Goal: Task Accomplishment & Management: Manage account settings

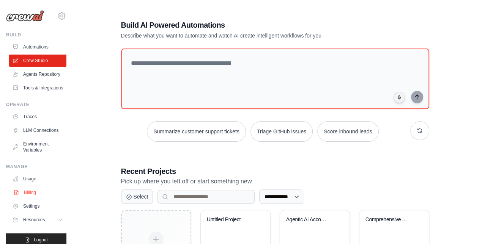
click at [30, 199] on link "Billing" at bounding box center [38, 193] width 57 height 12
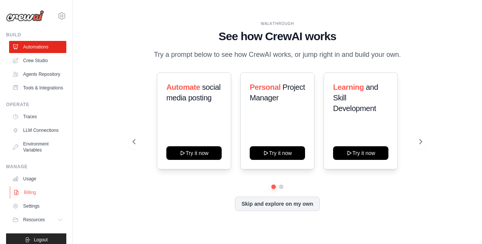
click at [31, 199] on link "Billing" at bounding box center [38, 193] width 57 height 12
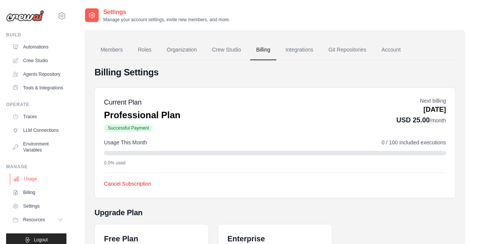
click at [37, 185] on link "Usage" at bounding box center [38, 179] width 57 height 12
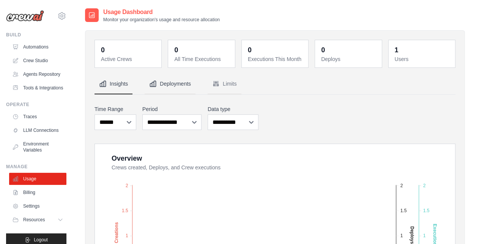
click at [188, 86] on button "Deployments" at bounding box center [169, 84] width 51 height 20
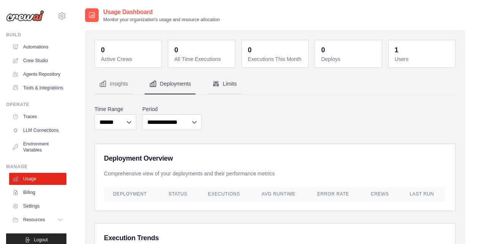
click at [228, 81] on button "Limits" at bounding box center [224, 84] width 34 height 20
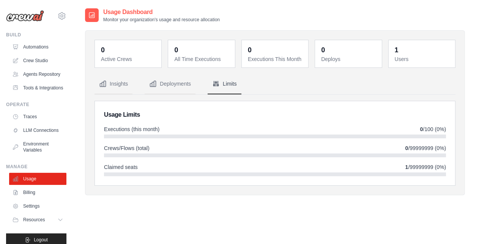
click at [132, 54] on dd "0" at bounding box center [129, 50] width 56 height 11
click at [170, 84] on button "Deployments" at bounding box center [169, 84] width 51 height 20
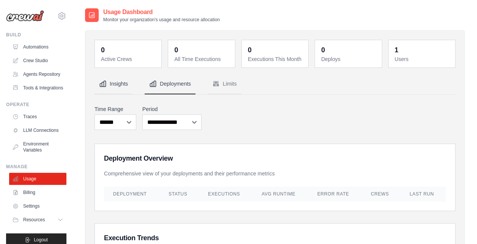
click at [124, 83] on button "Insights" at bounding box center [113, 84] width 38 height 20
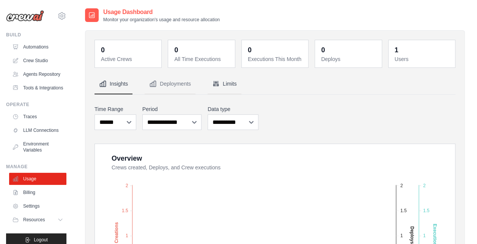
click at [231, 85] on button "Limits" at bounding box center [224, 84] width 34 height 20
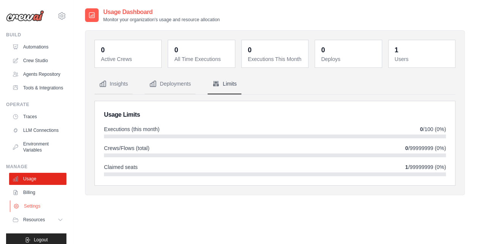
click at [29, 212] on link "Settings" at bounding box center [38, 206] width 57 height 12
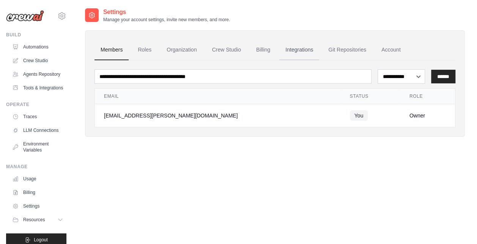
click at [285, 48] on link "Integrations" at bounding box center [299, 50] width 40 height 20
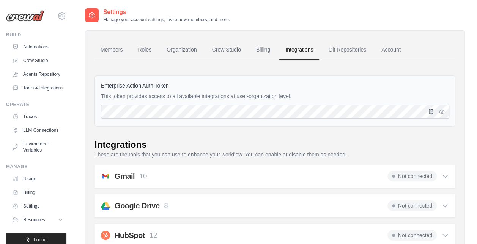
click at [430, 113] on icon "button" at bounding box center [431, 111] width 6 height 6
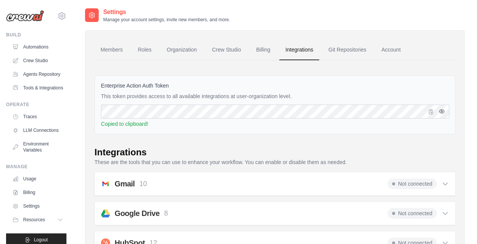
click at [440, 112] on icon "button" at bounding box center [441, 111] width 6 height 6
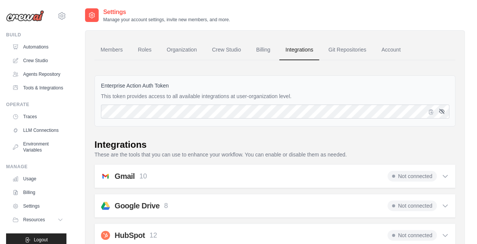
click at [440, 112] on icon "button" at bounding box center [441, 111] width 6 height 6
click at [200, 53] on link "Organization" at bounding box center [181, 50] width 42 height 20
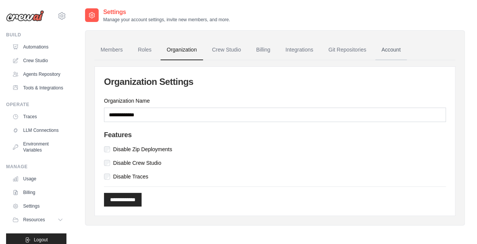
click at [387, 49] on link "Account" at bounding box center [390, 50] width 31 height 20
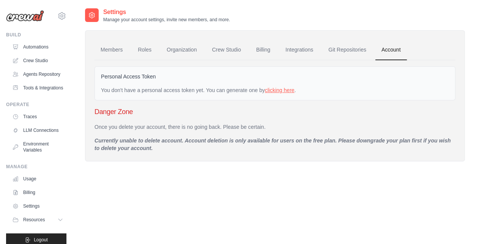
click at [290, 88] on link "clicking here" at bounding box center [280, 90] width 30 height 6
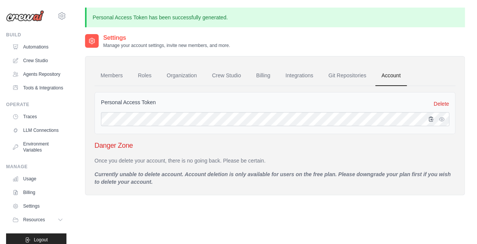
click at [429, 120] on icon "button" at bounding box center [431, 119] width 4 height 5
click at [442, 118] on icon "button" at bounding box center [441, 119] width 6 height 6
click at [430, 121] on icon "button" at bounding box center [431, 119] width 4 height 5
click at [441, 116] on icon "button" at bounding box center [441, 119] width 6 height 6
click at [433, 119] on icon "button" at bounding box center [431, 119] width 6 height 6
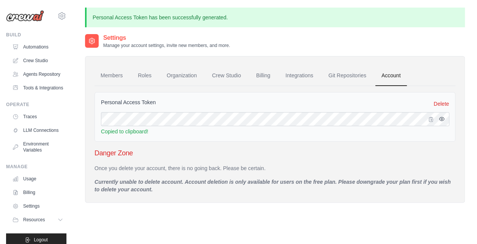
click at [442, 118] on icon "button" at bounding box center [441, 119] width 6 height 6
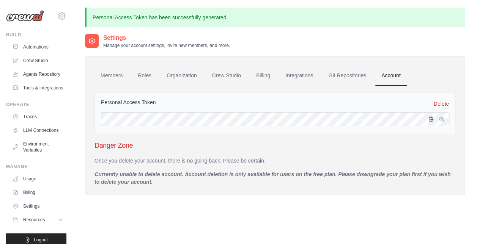
click at [431, 118] on icon "button" at bounding box center [431, 119] width 4 height 5
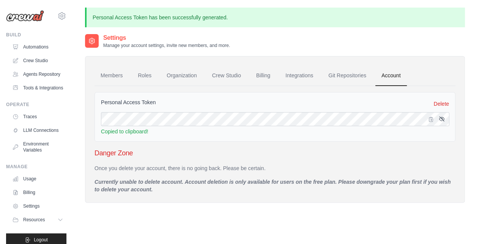
click at [442, 118] on icon "button" at bounding box center [441, 119] width 6 height 6
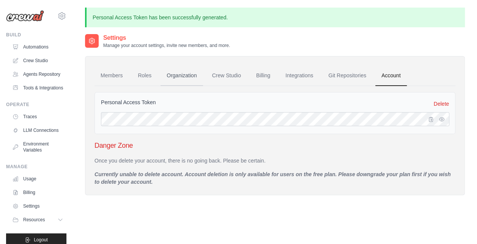
click at [176, 73] on link "Organization" at bounding box center [181, 76] width 42 height 20
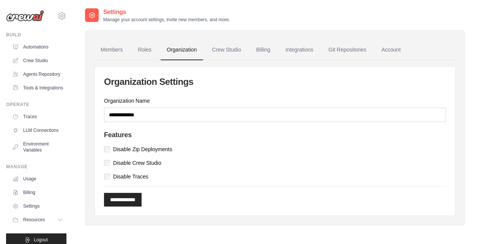
scroll to position [15, 0]
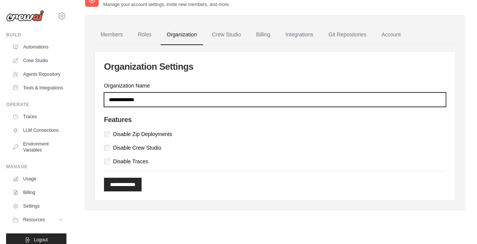
click at [152, 101] on input "**********" at bounding box center [275, 100] width 342 height 14
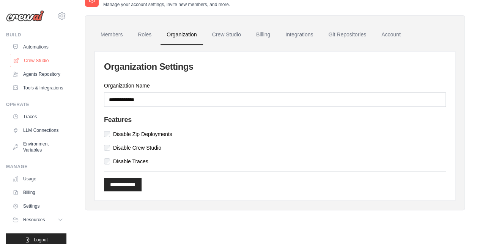
click at [39, 59] on link "Crew Studio" at bounding box center [38, 61] width 57 height 12
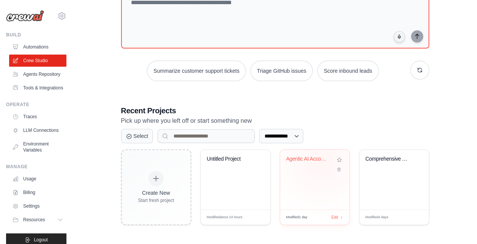
click at [321, 162] on div "Agentic AI Accounts Payable Automat..." at bounding box center [309, 161] width 46 height 10
click at [42, 156] on link "Environment Variables" at bounding box center [38, 147] width 57 height 18
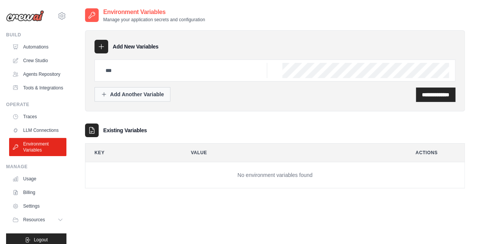
click at [127, 93] on div "Add Another Variable" at bounding box center [132, 95] width 63 height 8
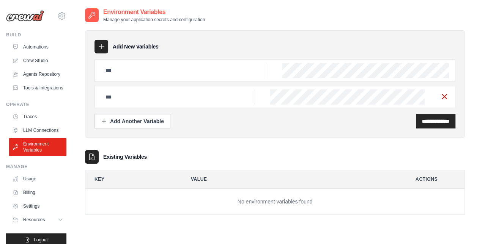
click at [447, 94] on icon "button" at bounding box center [443, 96] width 9 height 9
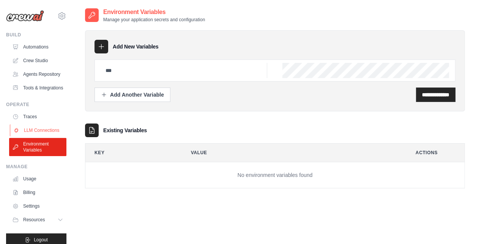
click at [31, 137] on link "LLM Connections" at bounding box center [38, 130] width 57 height 12
click at [32, 185] on link "Usage" at bounding box center [38, 179] width 57 height 12
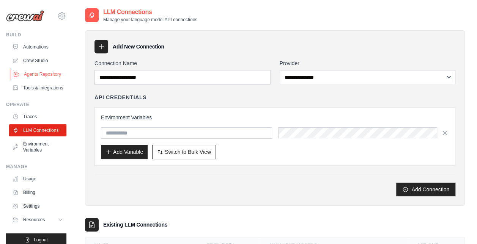
click at [31, 78] on link "Agents Repository" at bounding box center [38, 74] width 57 height 12
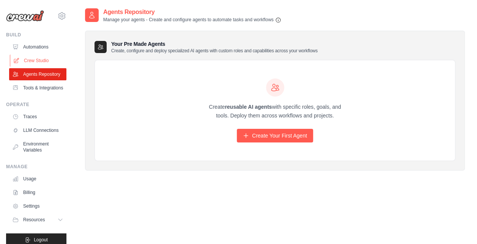
click at [33, 59] on link "Crew Studio" at bounding box center [38, 61] width 57 height 12
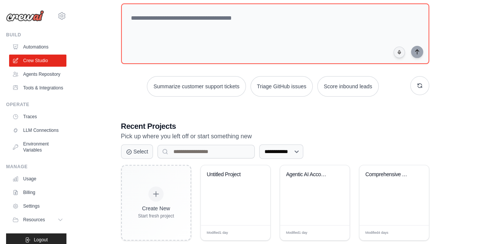
scroll to position [46, 0]
click at [35, 137] on link "LLM Connections" at bounding box center [38, 130] width 57 height 12
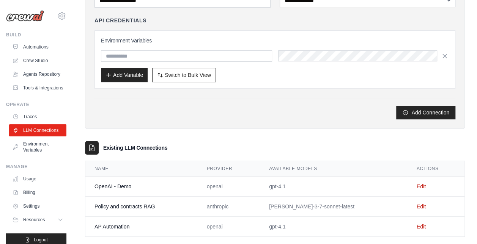
scroll to position [87, 0]
